Goal: Transaction & Acquisition: Purchase product/service

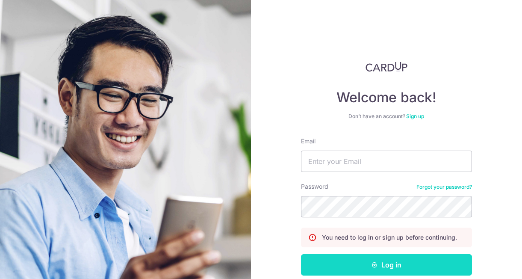
scroll to position [44, 0]
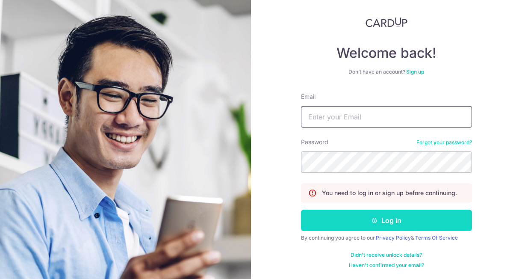
type input "[EMAIL_ADDRESS][DOMAIN_NAME]"
click at [335, 219] on button "Log in" at bounding box center [386, 219] width 171 height 21
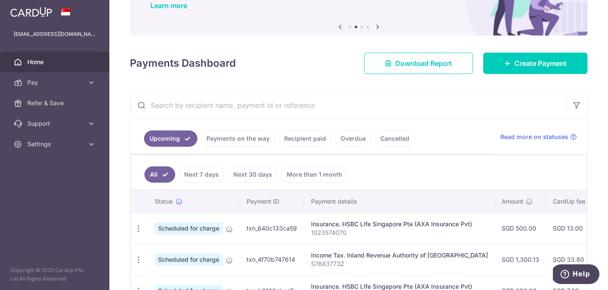
scroll to position [137, 0]
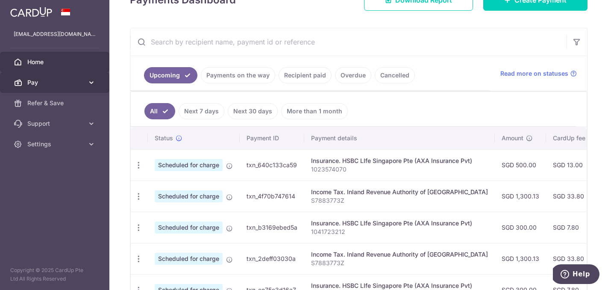
click at [90, 85] on icon at bounding box center [91, 82] width 9 height 9
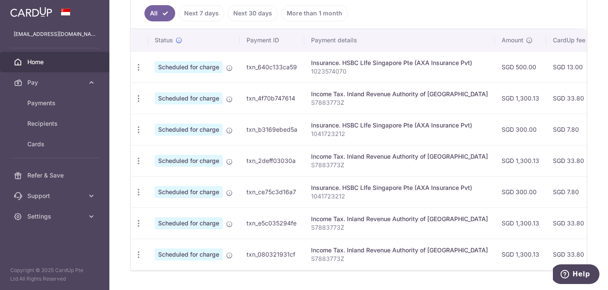
scroll to position [217, 0]
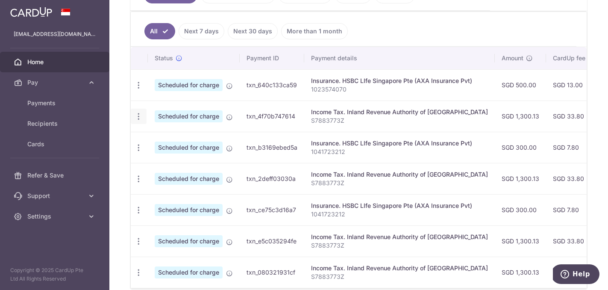
click at [139, 90] on icon "button" at bounding box center [138, 85] width 9 height 9
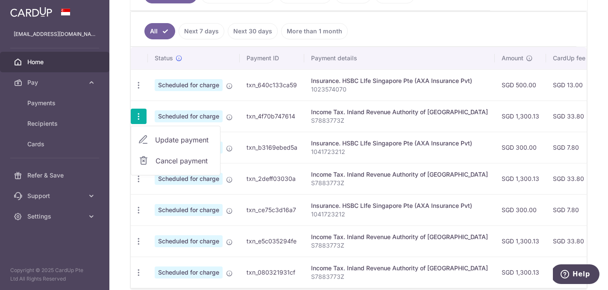
click at [159, 162] on span "Cancel payment" at bounding box center [184, 161] width 57 height 10
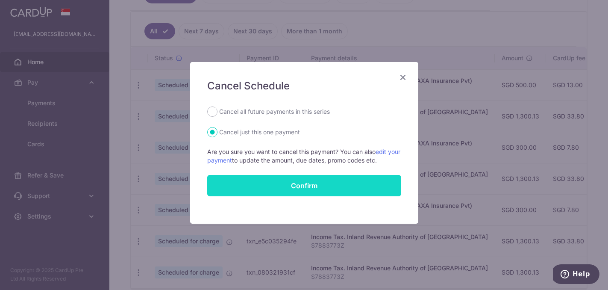
click at [261, 188] on button "Confirm" at bounding box center [304, 185] width 194 height 21
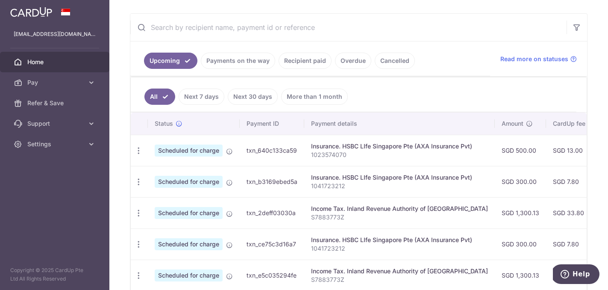
scroll to position [112, 0]
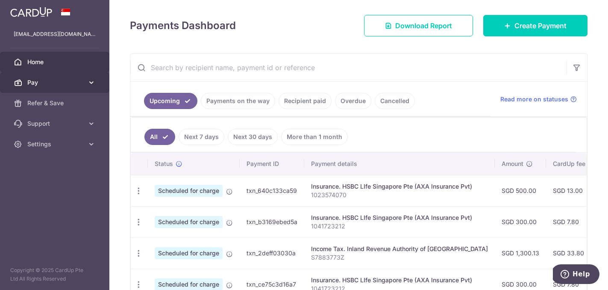
click at [81, 84] on span "Pay" at bounding box center [55, 82] width 56 height 9
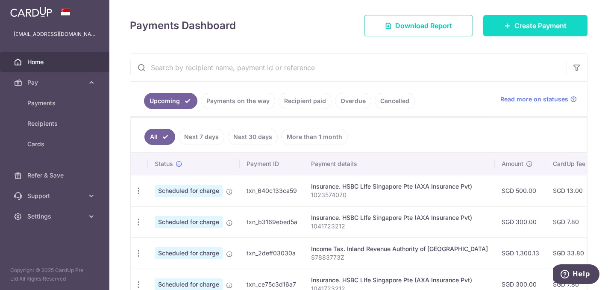
click at [511, 32] on link "Create Payment" at bounding box center [535, 25] width 104 height 21
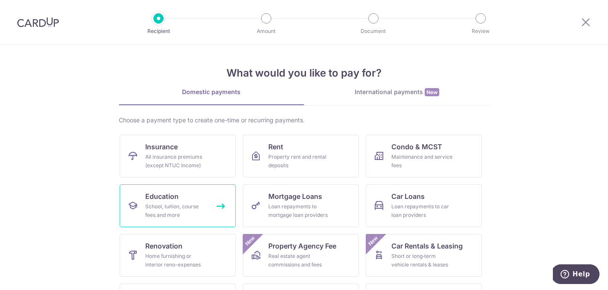
click at [190, 204] on div "School, tuition, course fees and more" at bounding box center [176, 210] width 62 height 17
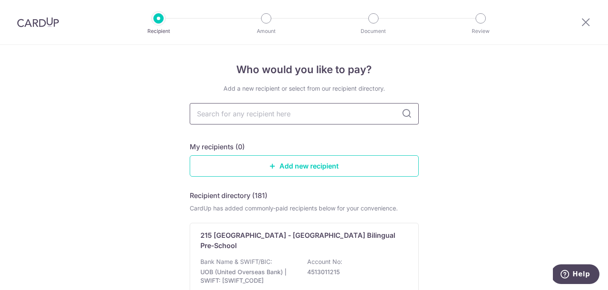
click at [263, 117] on input "text" at bounding box center [304, 113] width 229 height 21
click at [251, 157] on link "Add new recipient" at bounding box center [304, 165] width 229 height 21
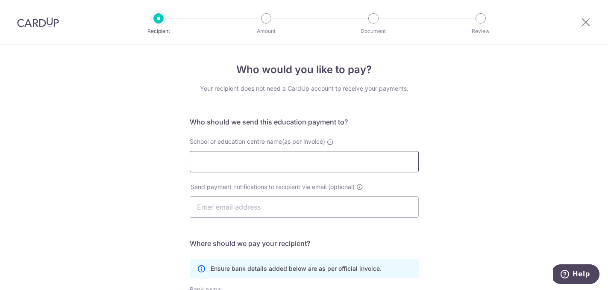
click at [251, 157] on input "School or education centre name(as per invoice)" at bounding box center [304, 161] width 229 height 21
type input "St Christopher's School, Hove"
click at [299, 203] on input "text" at bounding box center [304, 206] width 229 height 21
click at [141, 272] on div "Who would you like to pay? Your recipient does not need a CardUp account to rec…" at bounding box center [304, 248] width 608 height 407
click at [222, 204] on input "text" at bounding box center [304, 206] width 229 height 21
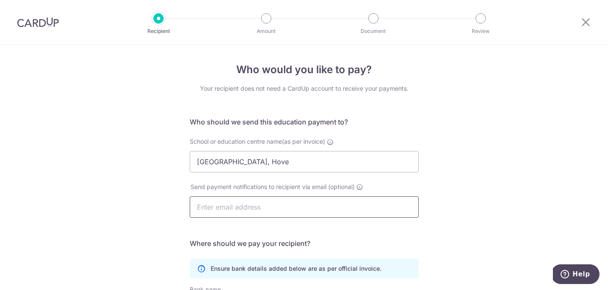
click at [222, 204] on input "text" at bounding box center [304, 206] width 229 height 21
paste input "eebilling@stchristophershove.org.uk"
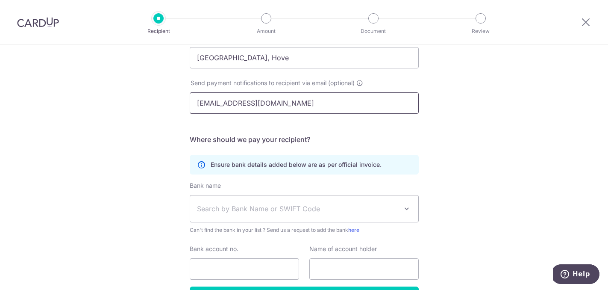
type input "eebilling@stchristophershove.org.uk"
click at [222, 204] on span "Search by Bank Name or SWIFT Code" at bounding box center [297, 208] width 201 height 10
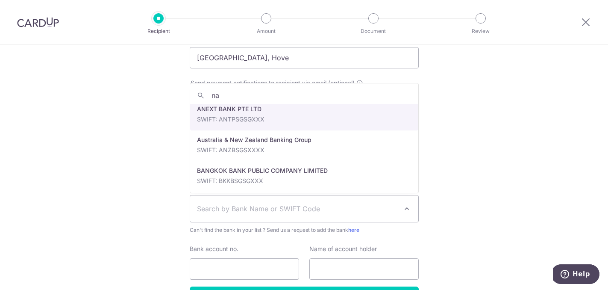
scroll to position [0, 0]
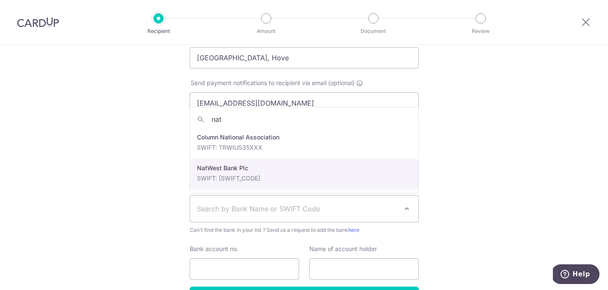
type input "nat"
select select "23689"
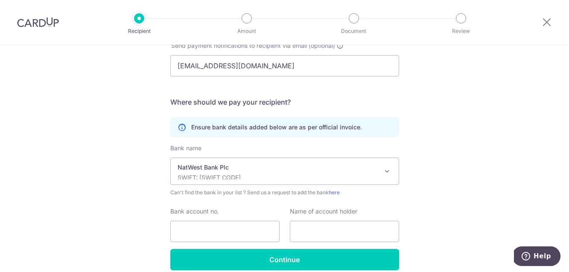
scroll to position [145, 0]
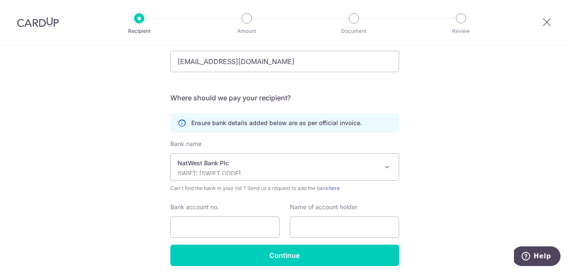
click at [50, 20] on img at bounding box center [38, 22] width 42 height 10
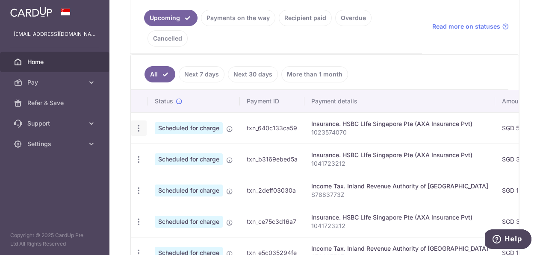
click at [138, 131] on icon "button" at bounding box center [138, 128] width 9 height 9
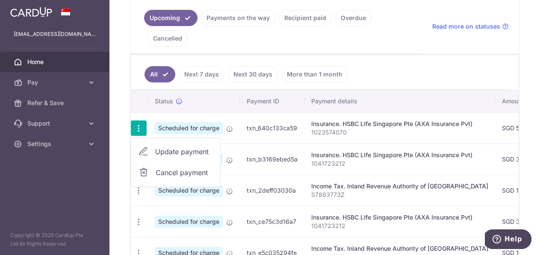
click at [155, 170] on link "Cancel payment" at bounding box center [175, 172] width 89 height 21
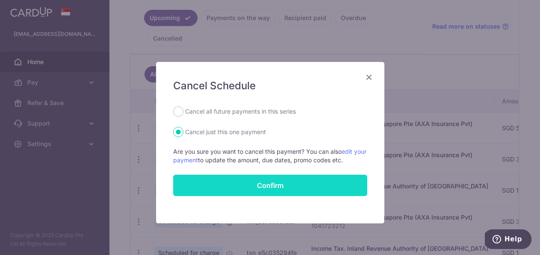
click at [222, 183] on button "Confirm" at bounding box center [270, 185] width 194 height 21
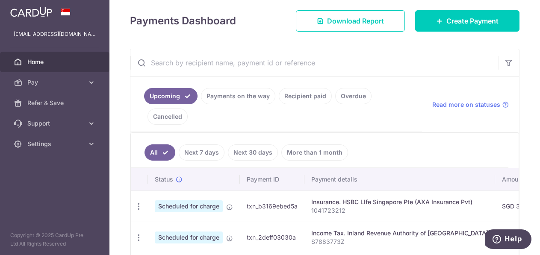
scroll to position [106, 0]
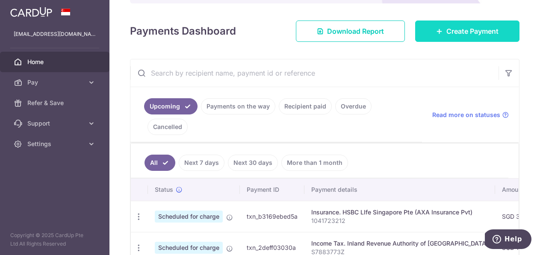
click at [447, 35] on span "Create Payment" at bounding box center [472, 31] width 52 height 10
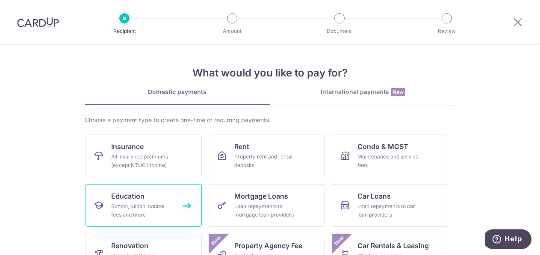
click at [148, 200] on link "Education School, tuition, course fees and more" at bounding box center [143, 205] width 116 height 43
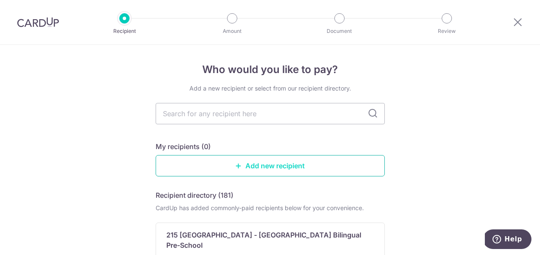
click at [225, 163] on link "Add new recipient" at bounding box center [270, 165] width 229 height 21
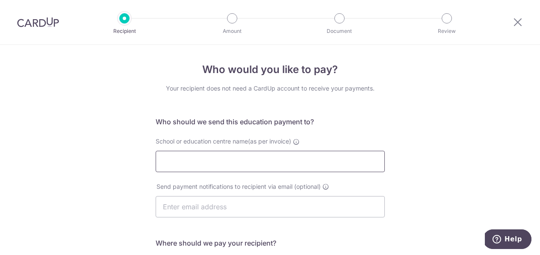
click at [225, 163] on input "School or education centre name(as per invoice)" at bounding box center [270, 161] width 229 height 21
type input "[GEOGRAPHIC_DATA], Hove"
click at [214, 205] on input "text" at bounding box center [270, 206] width 229 height 21
paste input "£7,162.00"
type input "£7,162.00"
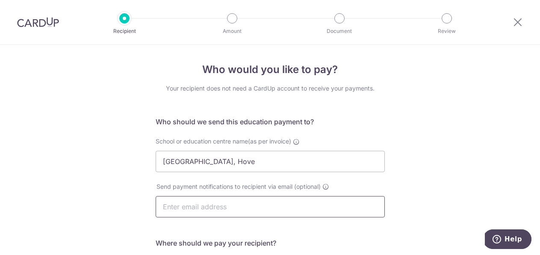
click at [232, 208] on input "text" at bounding box center [270, 206] width 229 height 21
paste input "[EMAIL_ADDRESS][DOMAIN_NAME]"
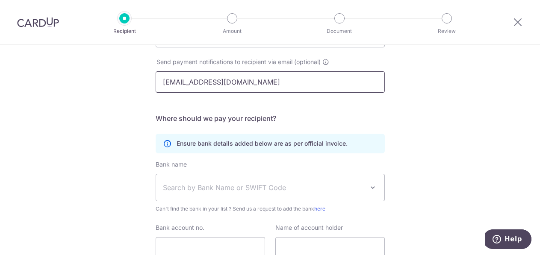
scroll to position [132, 0]
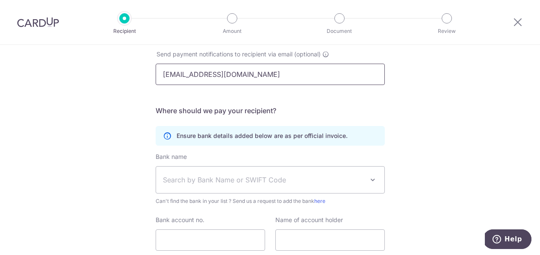
type input "[EMAIL_ADDRESS][DOMAIN_NAME]"
click at [264, 182] on span "Search by Bank Name or SWIFT Code" at bounding box center [263, 180] width 201 height 10
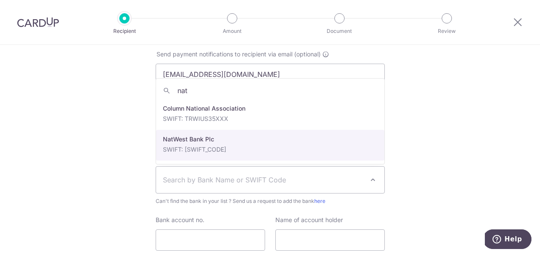
type input "nat"
select select "23689"
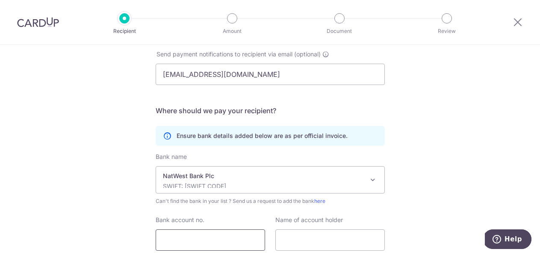
click at [240, 238] on input "Bank account no." at bounding box center [210, 239] width 109 height 21
paste input "60530545"
type input "60530545"
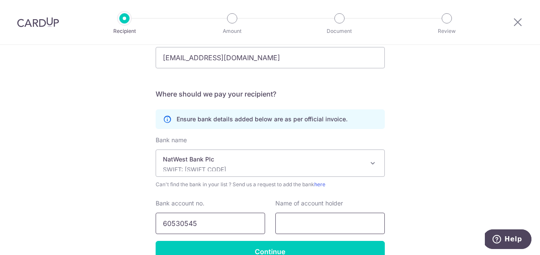
scroll to position [197, 0]
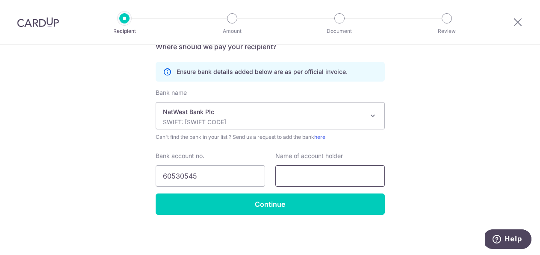
click at [288, 174] on input "text" at bounding box center [329, 175] width 109 height 21
paste input "St Christopher's School, Hove"
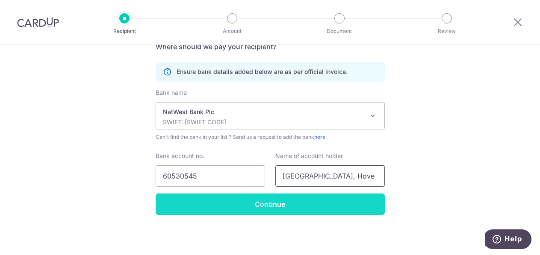
type input "St Christopher's School, Hove"
click at [289, 206] on input "Continue" at bounding box center [270, 204] width 229 height 21
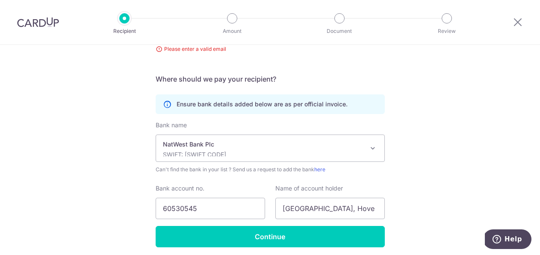
scroll to position [81, 0]
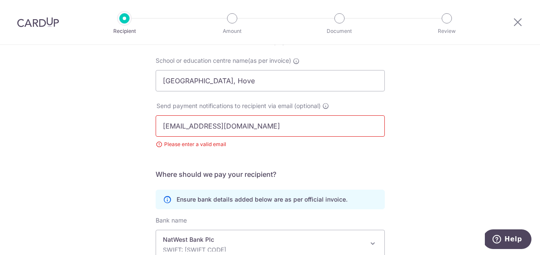
click at [165, 126] on input "[EMAIL_ADDRESS][DOMAIN_NAME]" at bounding box center [270, 125] width 229 height 21
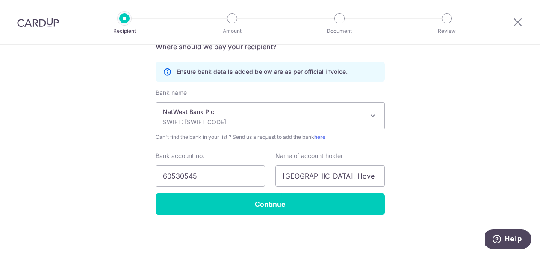
type input "[EMAIL_ADDRESS][DOMAIN_NAME]"
click at [252, 215] on div "Who would you like to pay? Your recipient does not need a CardUp account to rec…" at bounding box center [270, 45] width 540 height 419
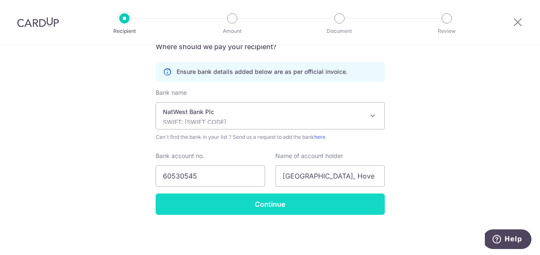
click at [255, 208] on input "Continue" at bounding box center [270, 204] width 229 height 21
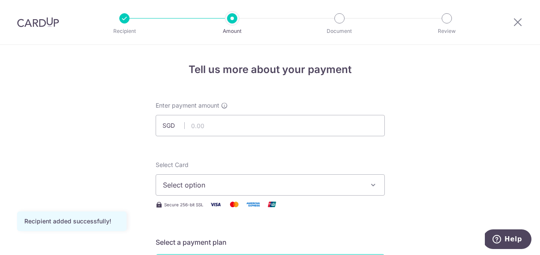
click at [171, 126] on span "SGD" at bounding box center [173, 125] width 22 height 9
click at [173, 126] on span "SGD" at bounding box center [173, 125] width 22 height 9
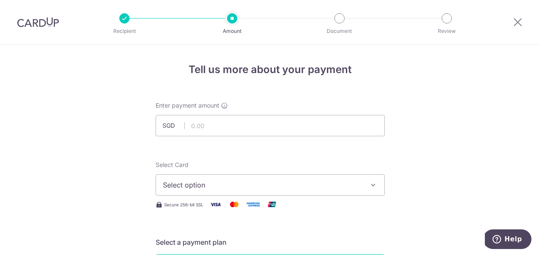
click at [173, 126] on span "SGD" at bounding box center [173, 125] width 22 height 9
click at [169, 126] on span "SGD" at bounding box center [173, 125] width 22 height 9
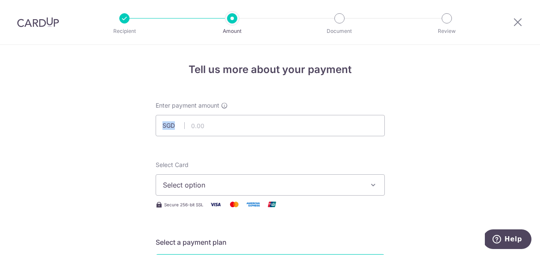
click at [169, 126] on span "SGD" at bounding box center [173, 125] width 22 height 9
click at [183, 190] on button "Select option" at bounding box center [270, 184] width 229 height 21
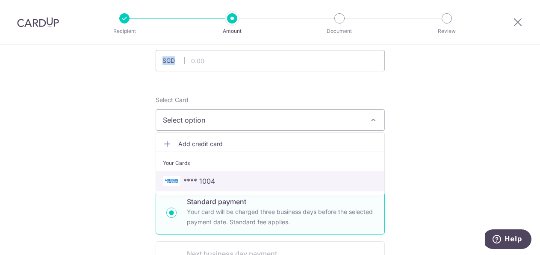
scroll to position [116, 0]
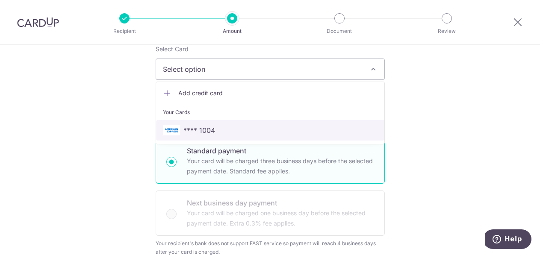
click at [217, 134] on span "**** 1004" at bounding box center [270, 130] width 214 height 10
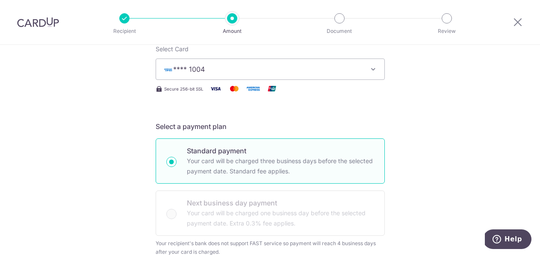
scroll to position [56, 0]
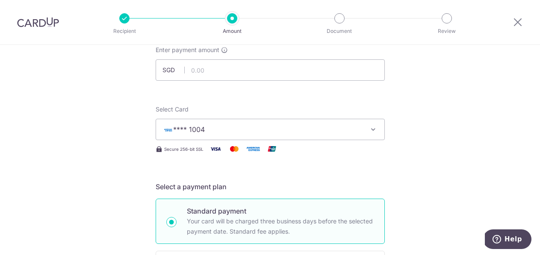
click at [168, 70] on span "SGD" at bounding box center [173, 70] width 22 height 9
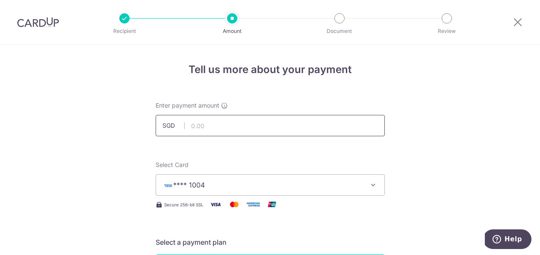
click at [218, 127] on input "text" at bounding box center [270, 125] width 229 height 21
paste input "7,162.00"
click at [197, 128] on input "7,162.00" at bounding box center [270, 125] width 229 height 21
click at [175, 128] on span "SGD" at bounding box center [173, 125] width 22 height 9
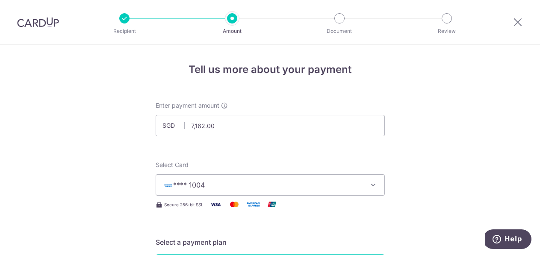
click at [175, 128] on span "SGD" at bounding box center [173, 125] width 22 height 9
click at [170, 126] on span "SGD" at bounding box center [173, 125] width 22 height 9
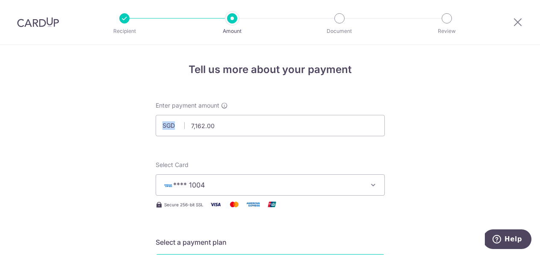
click at [170, 126] on span "SGD" at bounding box center [173, 125] width 22 height 9
click at [169, 125] on span "SGD" at bounding box center [173, 125] width 22 height 9
click at [168, 126] on span "SGD" at bounding box center [173, 125] width 22 height 9
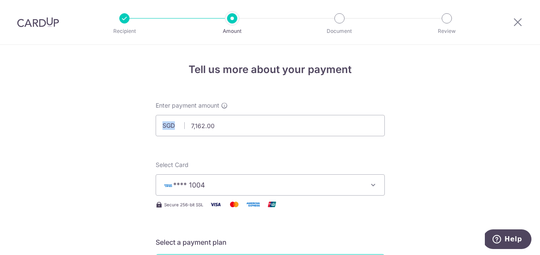
click at [168, 126] on span "SGD" at bounding box center [173, 125] width 22 height 9
click at [210, 125] on input "7,162.00" at bounding box center [270, 125] width 229 height 21
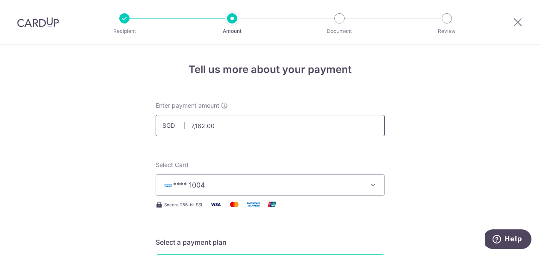
click at [210, 125] on input "7,162.00" at bounding box center [270, 125] width 229 height 21
paste input "12444"
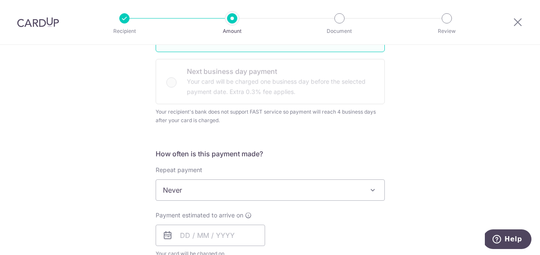
scroll to position [253, 0]
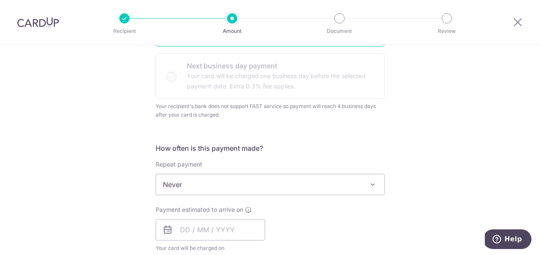
click at [253, 182] on span "Never" at bounding box center [270, 184] width 228 height 21
type input "12,444.00"
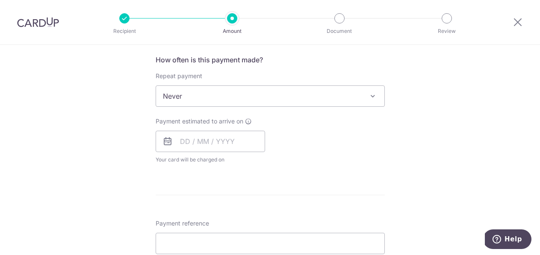
scroll to position [349, 0]
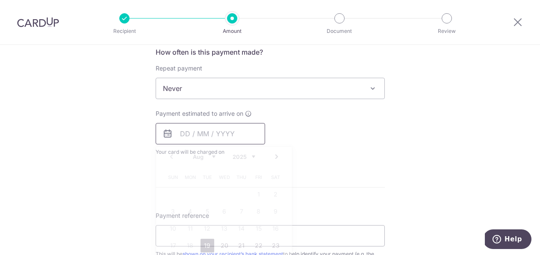
click at [183, 137] on input "text" at bounding box center [210, 133] width 109 height 21
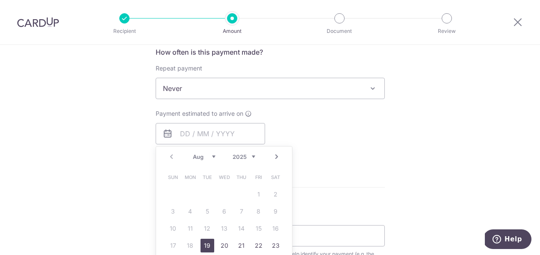
click at [348, 149] on div "Payment estimated to arrive on Prev Next Aug Sep Oct Nov [DATE] 2026 2027 2028 …" at bounding box center [269, 132] width 239 height 47
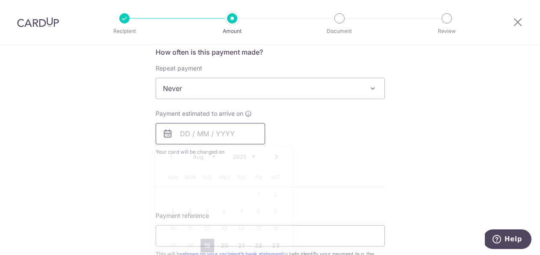
click at [184, 137] on input "text" at bounding box center [210, 133] width 109 height 21
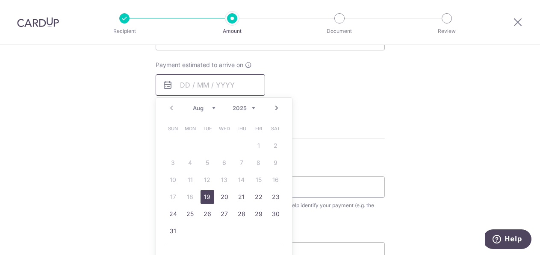
scroll to position [398, 0]
click at [204, 216] on link "26" at bounding box center [207, 214] width 14 height 14
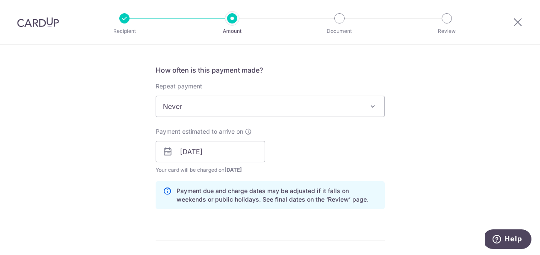
scroll to position [324, 0]
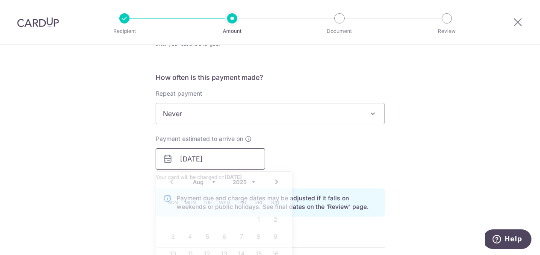
click at [179, 157] on input "[DATE]" at bounding box center [210, 158] width 109 height 21
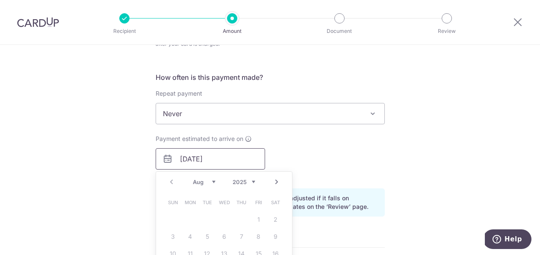
scroll to position [441, 0]
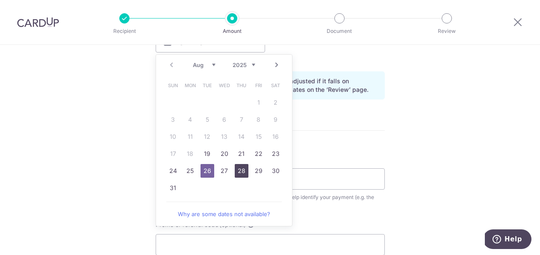
click at [243, 175] on link "28" at bounding box center [242, 171] width 14 height 14
type input "[DATE]"
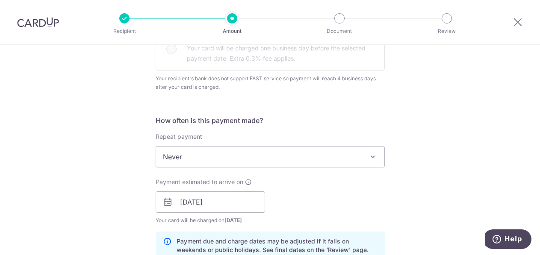
scroll to position [431, 0]
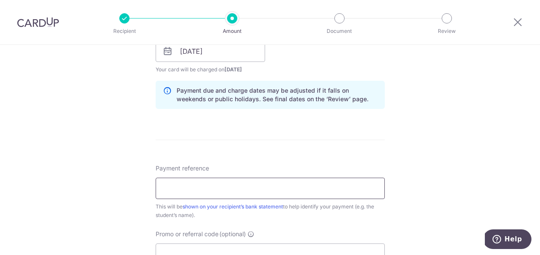
click at [277, 194] on input "Payment reference" at bounding box center [270, 188] width 229 height 21
click at [311, 148] on form "Enter payment amount SGD 12,444.00 12444.00 Recipient added successfully! Selec…" at bounding box center [270, 36] width 229 height 732
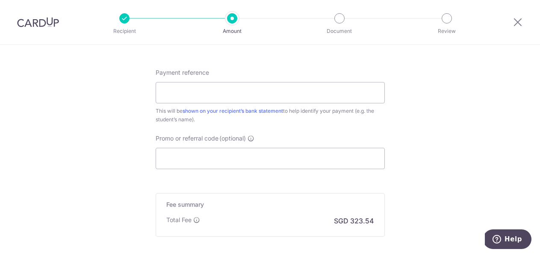
scroll to position [526, 0]
click at [189, 161] on input "Promo or referral code (optional)" at bounding box center [270, 159] width 229 height 21
click at [186, 91] on input "Payment reference" at bounding box center [270, 93] width 229 height 21
paste input "WILKI001"
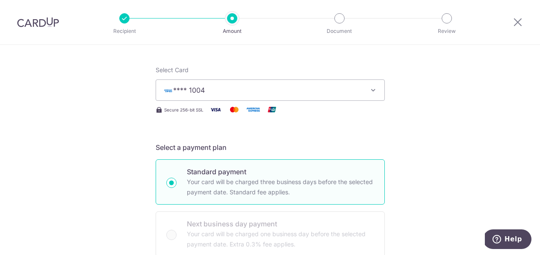
scroll to position [0, 0]
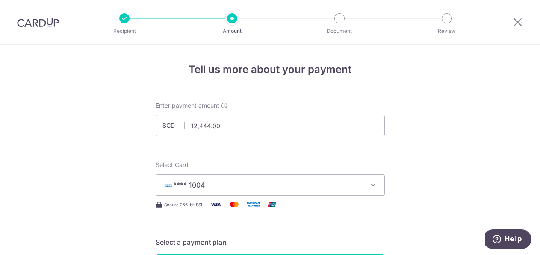
type input "WILKI001"
click at [166, 125] on span "SGD" at bounding box center [173, 125] width 22 height 9
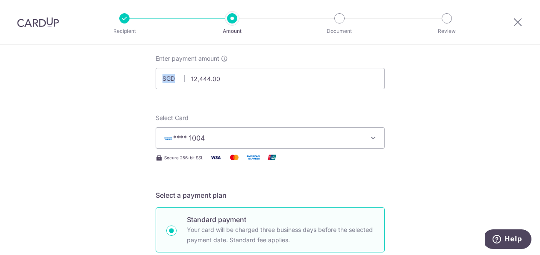
scroll to position [15, 0]
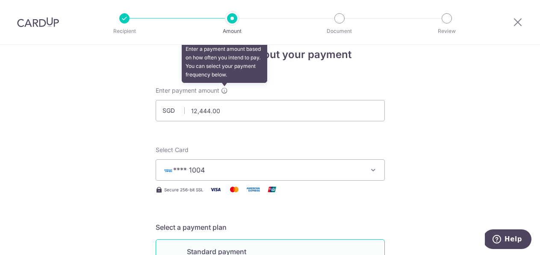
click at [225, 91] on icon at bounding box center [224, 90] width 7 height 7
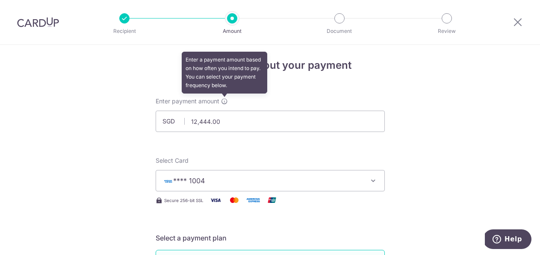
scroll to position [0, 0]
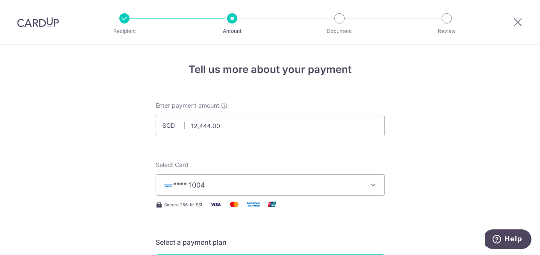
click at [175, 129] on span "SGD" at bounding box center [173, 125] width 22 height 9
click at [171, 124] on span "SGD" at bounding box center [173, 125] width 22 height 9
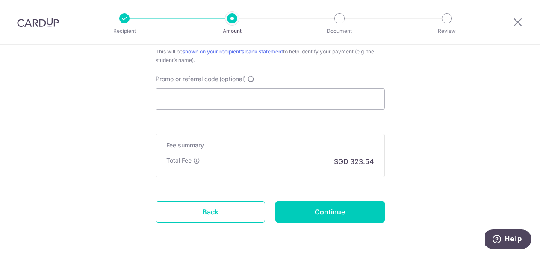
scroll to position [618, 0]
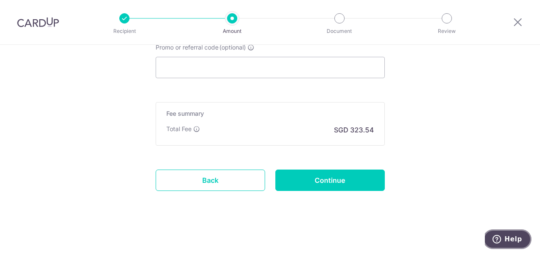
click at [508, 241] on span "Help" at bounding box center [513, 239] width 18 height 8
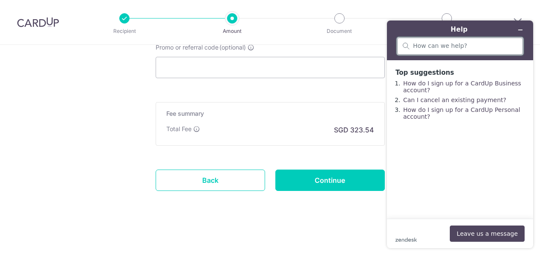
click at [431, 50] on input "search" at bounding box center [465, 46] width 104 height 8
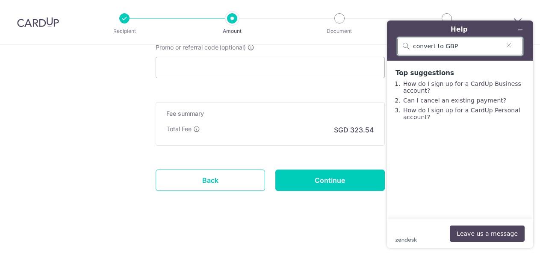
type input "convert to GBP"
